Goal: Navigation & Orientation: Understand site structure

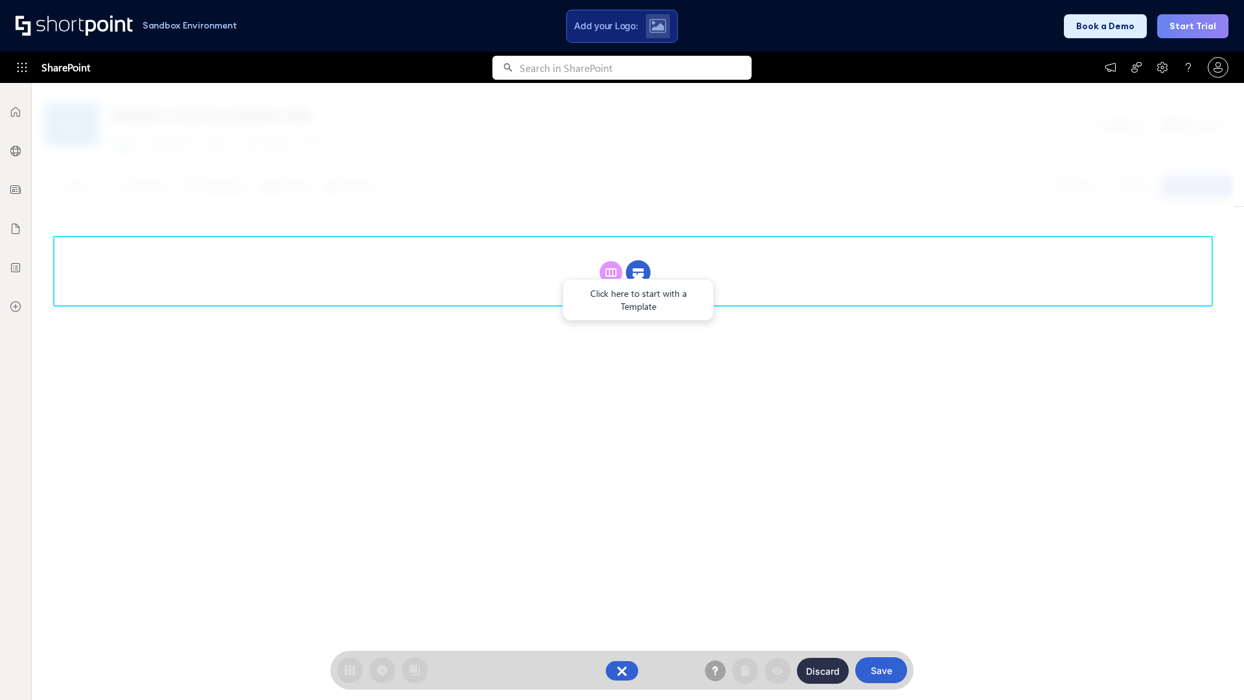
click at [638, 260] on circle at bounding box center [638, 272] width 25 height 25
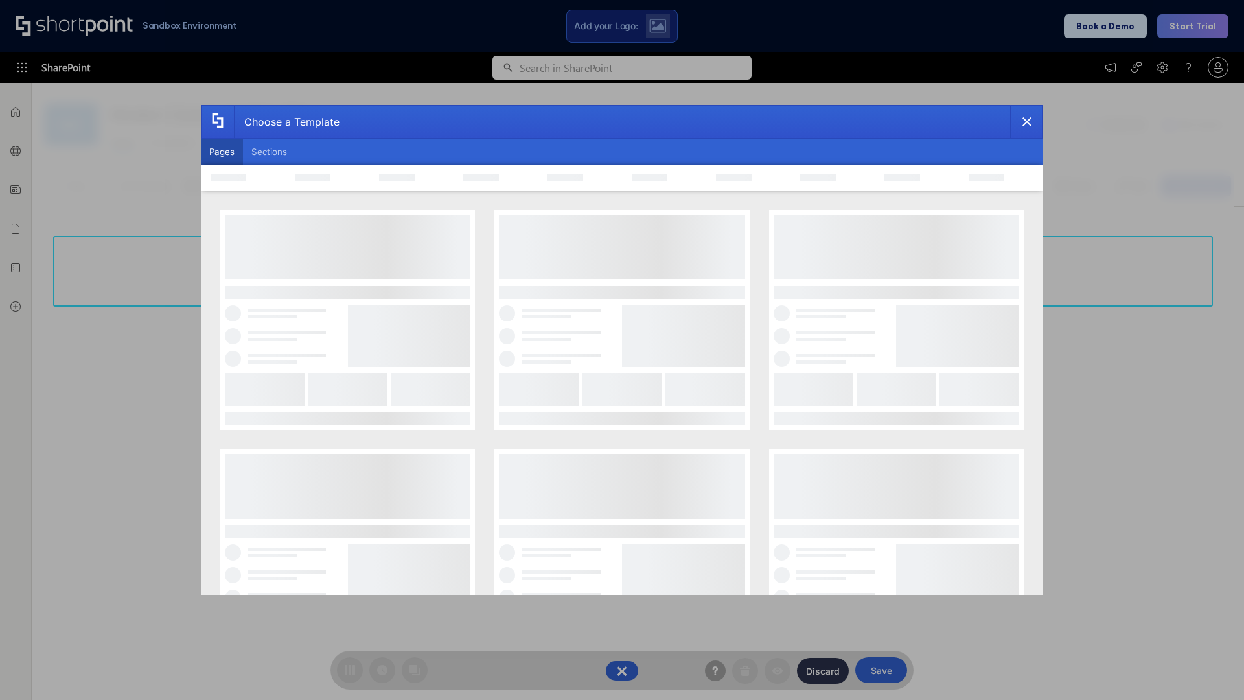
scroll to position [177, 0]
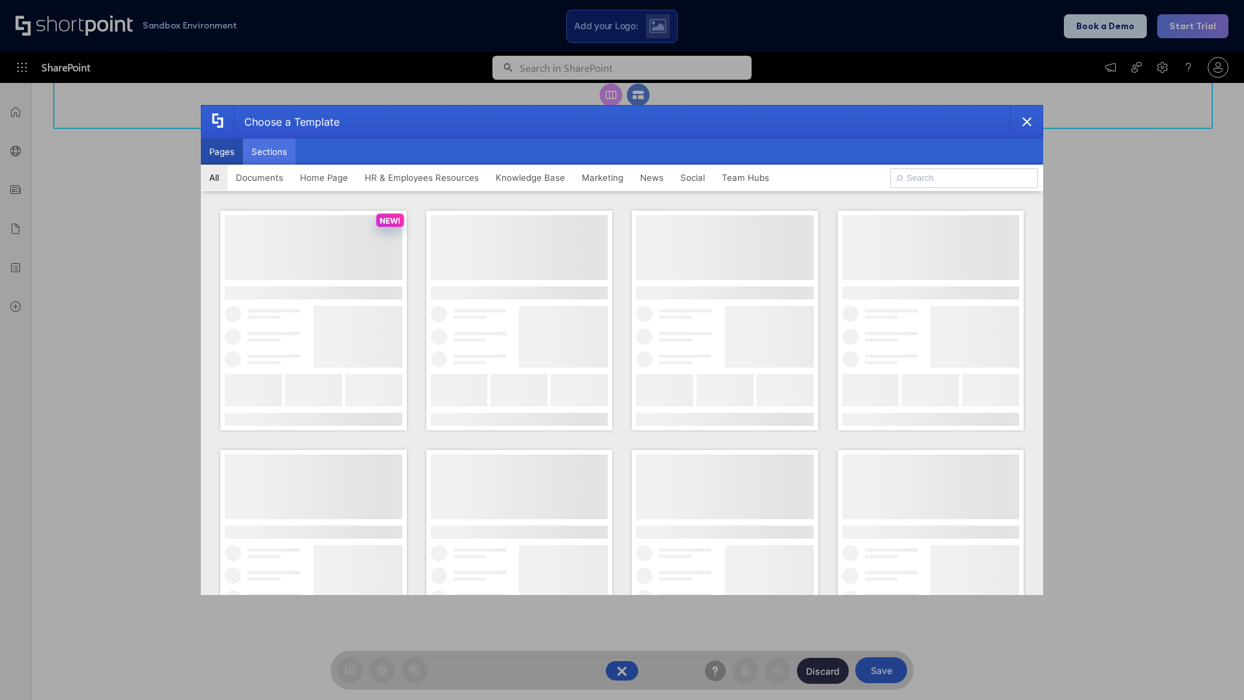
click at [269, 152] on button "Sections" at bounding box center [269, 152] width 52 height 26
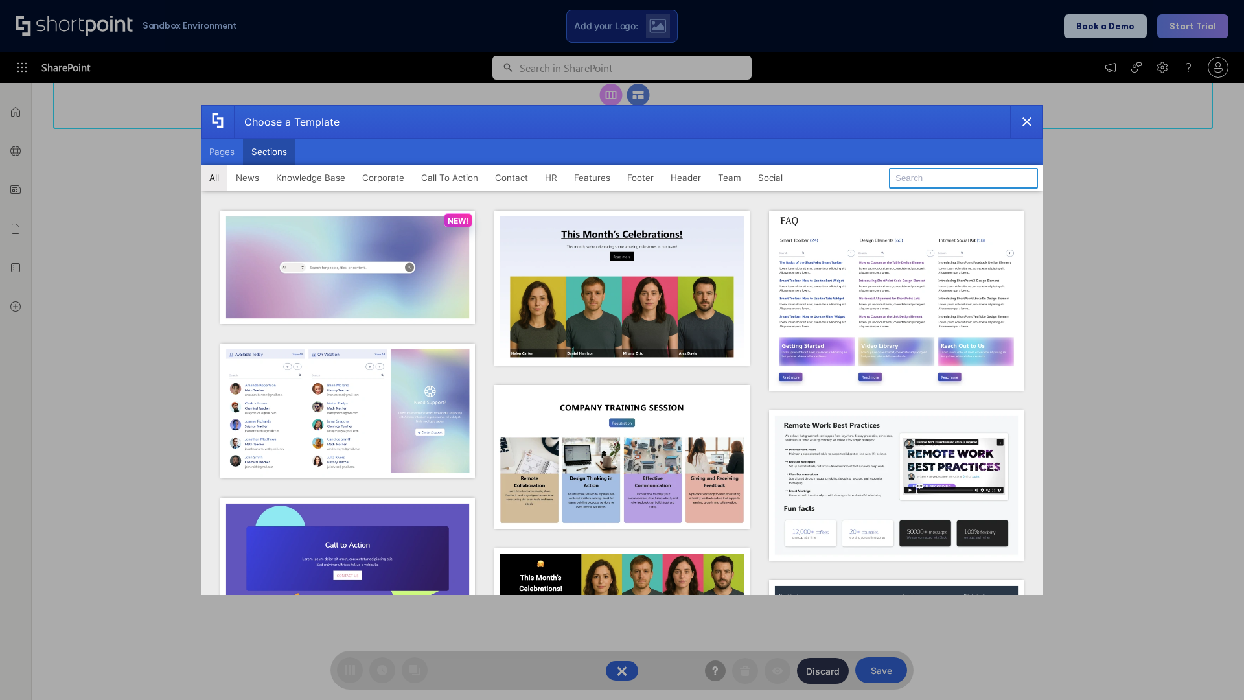
type input "Footer 8"
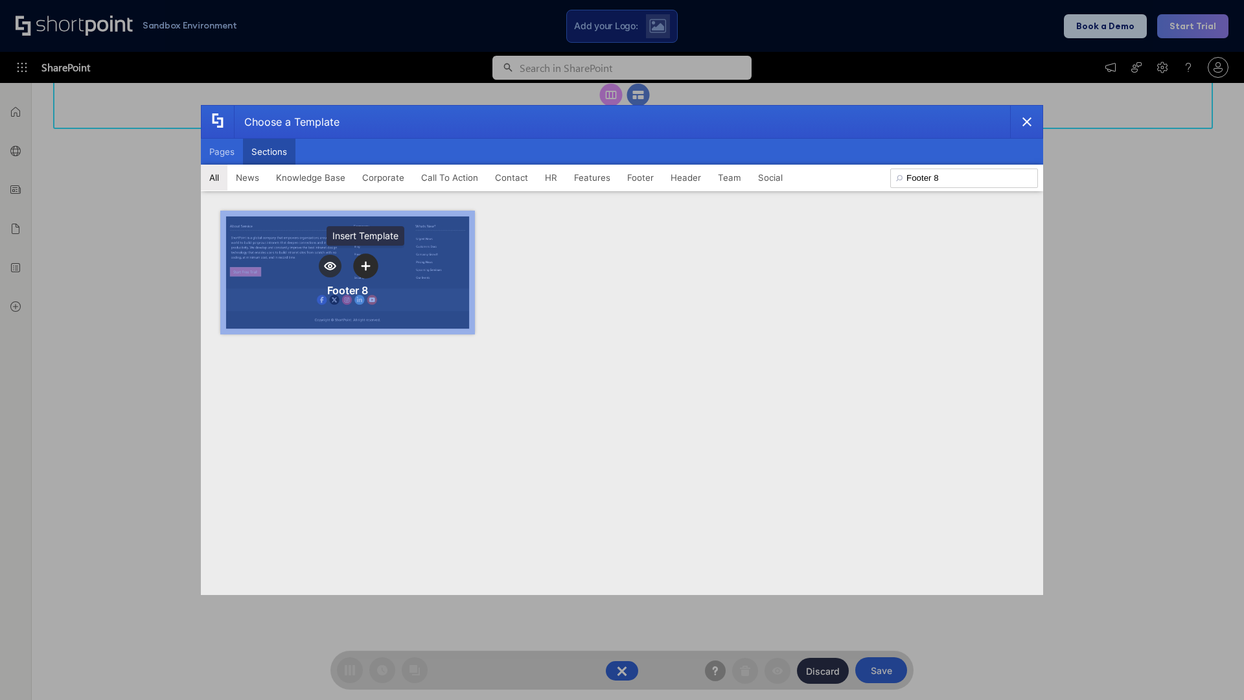
click at [365, 266] on icon "template selector" at bounding box center [365, 265] width 9 height 9
